Goal: Navigation & Orientation: Go to known website

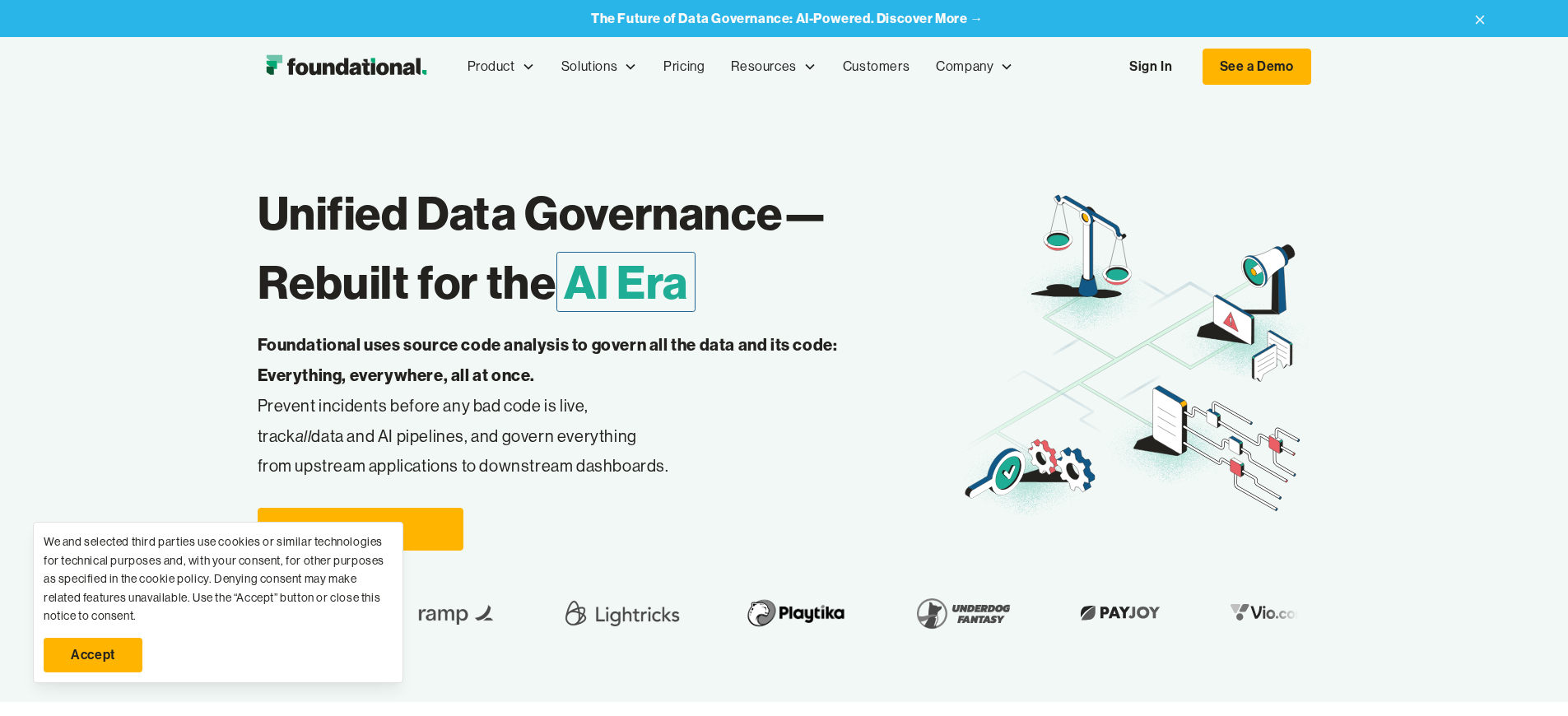
click at [1189, 67] on link "Sign In" at bounding box center [1151, 66] width 76 height 35
click at [93, 655] on link "Accept" at bounding box center [93, 655] width 98 height 35
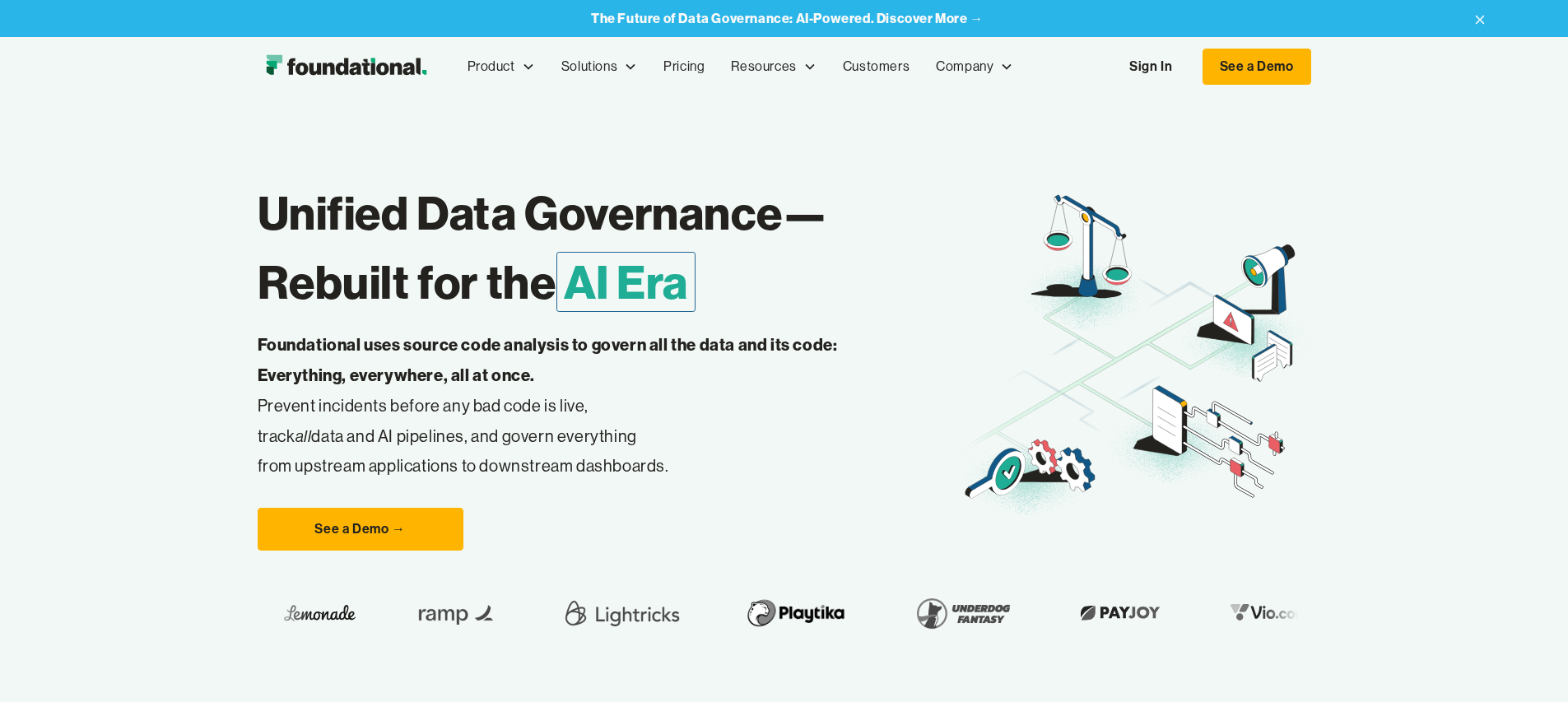
click at [1189, 67] on link "Sign In" at bounding box center [1151, 66] width 76 height 35
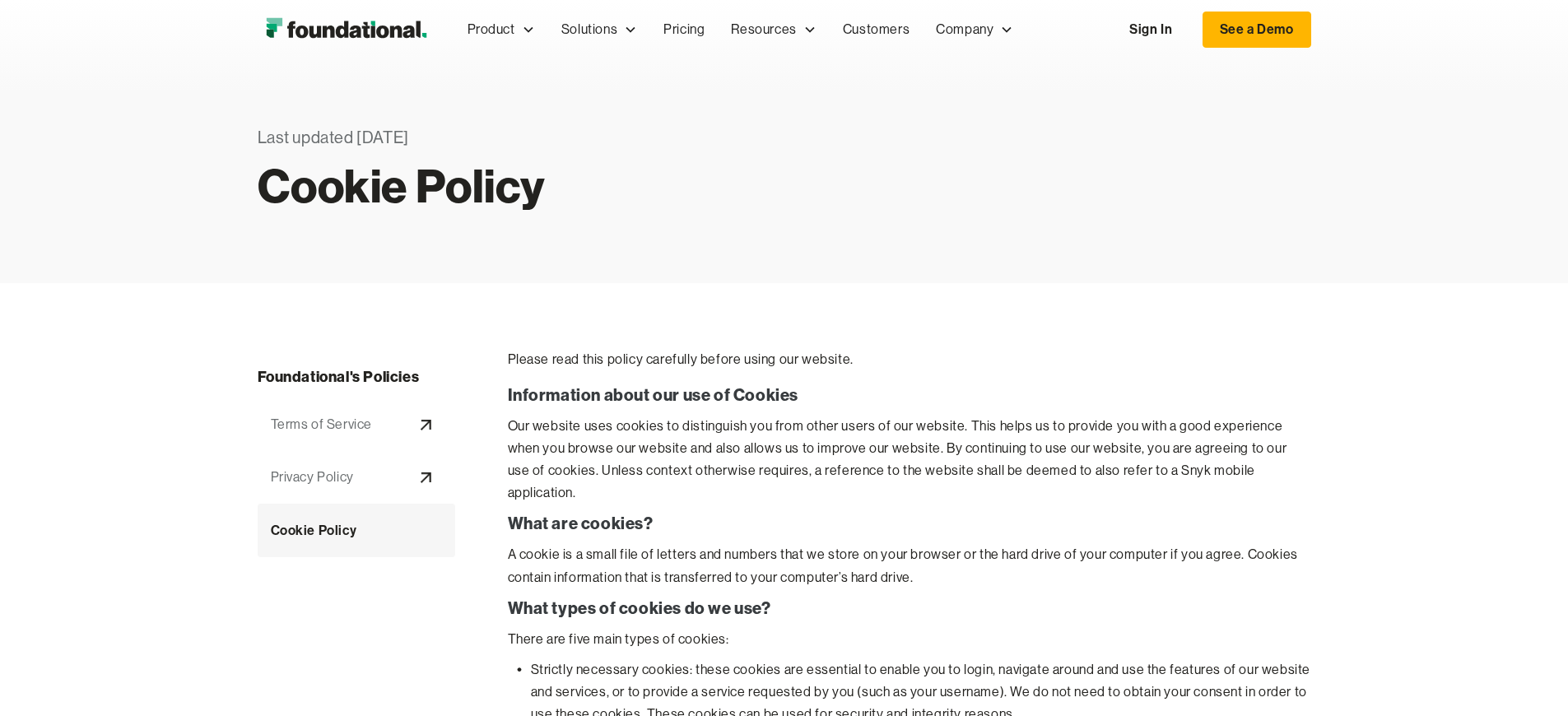
click at [1189, 29] on link "Sign In" at bounding box center [1151, 29] width 76 height 35
